Goal: Task Accomplishment & Management: Manage account settings

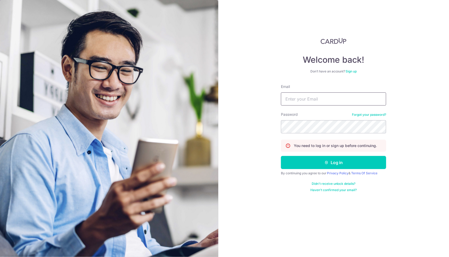
type input "[EMAIL_ADDRESS][DOMAIN_NAME]"
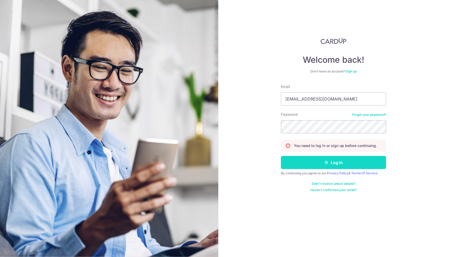
click at [329, 161] on button "Log in" at bounding box center [333, 162] width 105 height 13
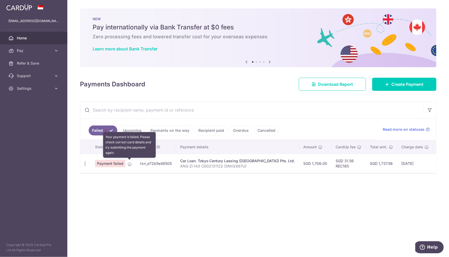
click at [131, 164] on icon at bounding box center [129, 164] width 4 height 4
click at [84, 164] on icon "button" at bounding box center [85, 164] width 6 height 6
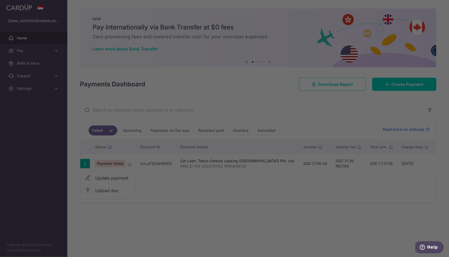
click at [104, 178] on div at bounding box center [226, 130] width 453 height 260
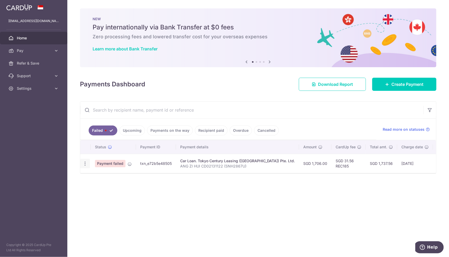
click at [84, 163] on icon "button" at bounding box center [85, 164] width 6 height 6
click at [98, 178] on span "Update payment" at bounding box center [113, 178] width 36 height 6
radio input "true"
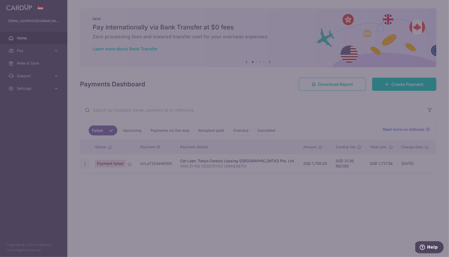
type input "1,706.00"
type input "ANG ZI HUI CD02131122 (SNH2867U)"
type input "REC185"
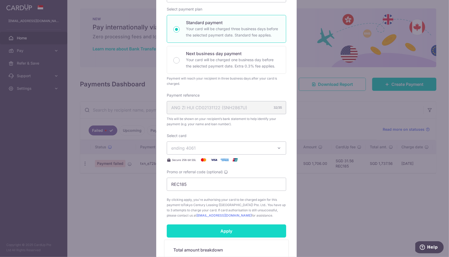
scroll to position [158, 0]
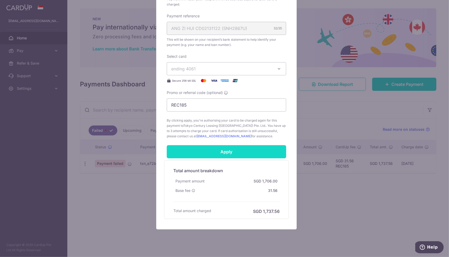
click at [214, 151] on input "Apply" at bounding box center [226, 151] width 119 height 13
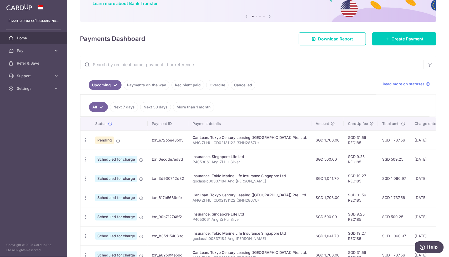
scroll to position [53, 0]
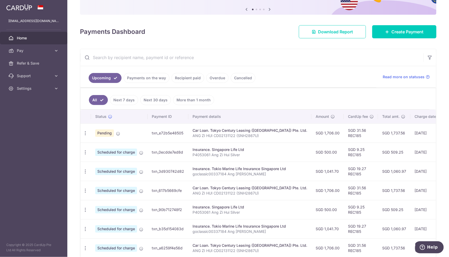
drag, startPoint x: 354, startPoint y: 134, endPoint x: 321, endPoint y: 135, distance: 32.6
click at [321, 135] on tr "Update payment Cancel payment Upload doc Pending txn_e72b5e48505 Car Loan. Toky…" at bounding box center [297, 133] width 435 height 19
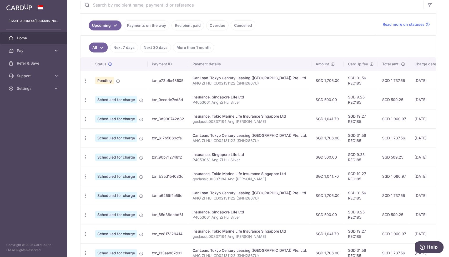
scroll to position [79, 0]
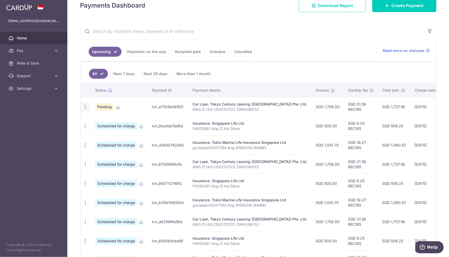
click at [86, 106] on icon "button" at bounding box center [86, 107] width 6 height 6
click at [97, 119] on span "Update payment" at bounding box center [113, 121] width 36 height 6
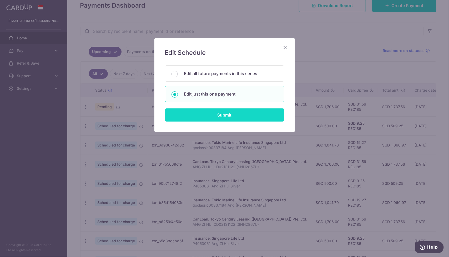
click at [199, 112] on input "Submit" at bounding box center [224, 115] width 119 height 13
radio input "true"
type input "1,706.00"
type input "[DATE]"
type input "ANG ZI HUI CD02131122 (SNH2867U)"
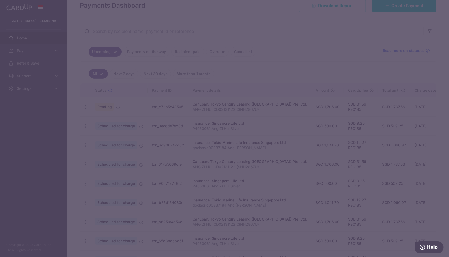
type input "REC185"
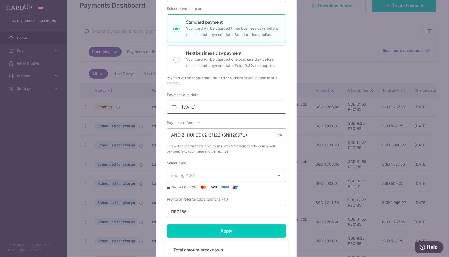
click at [195, 111] on input "[DATE]" at bounding box center [226, 107] width 119 height 13
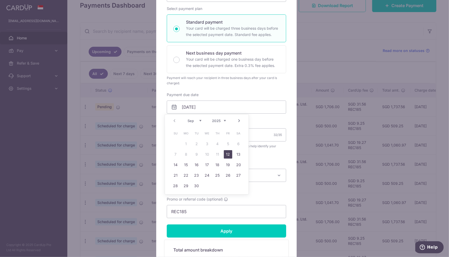
click at [206, 157] on table "Su Mo Tu We Th Fr Sa 1 2 3 4 5 6 7 8 9 10 11 12 13 14 15 16 17 18 19 20 21 22 2…" at bounding box center [207, 159] width 74 height 63
click at [227, 156] on link "12" at bounding box center [228, 154] width 8 height 8
type input "12/09/2025"
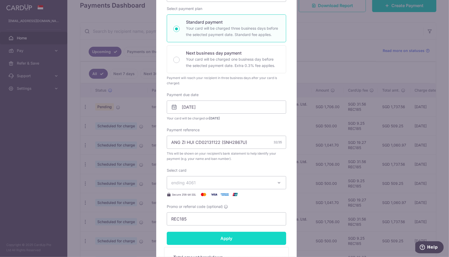
click at [225, 243] on input "Apply" at bounding box center [226, 238] width 119 height 13
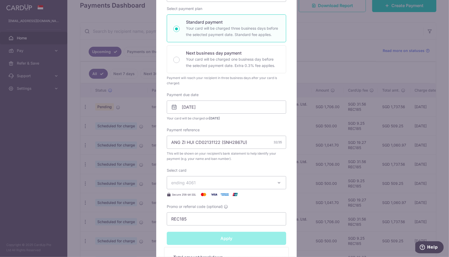
click at [224, 238] on div "Apply" at bounding box center [226, 238] width 126 height 13
type input "Successfully Applied"
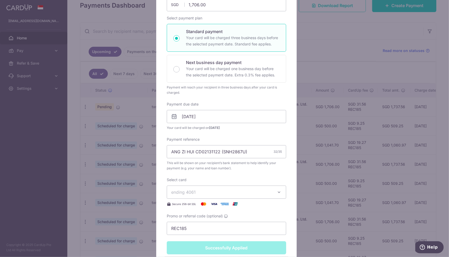
scroll to position [0, 0]
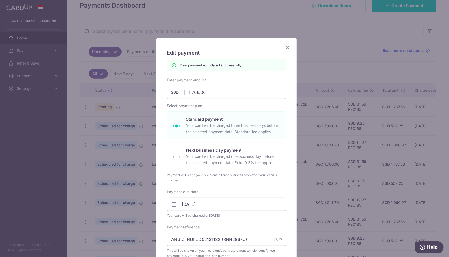
click at [287, 48] on icon "Close" at bounding box center [287, 47] width 6 height 7
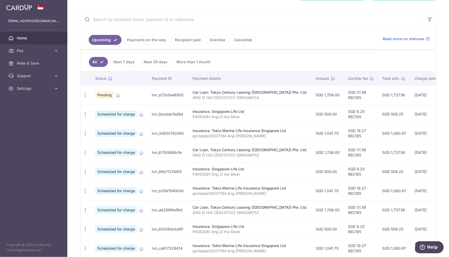
scroll to position [131, 0]
